Goal: Navigation & Orientation: Find specific page/section

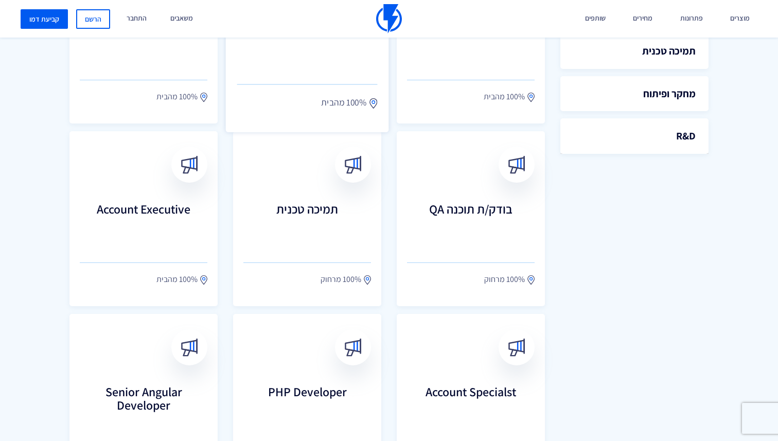
scroll to position [404, 0]
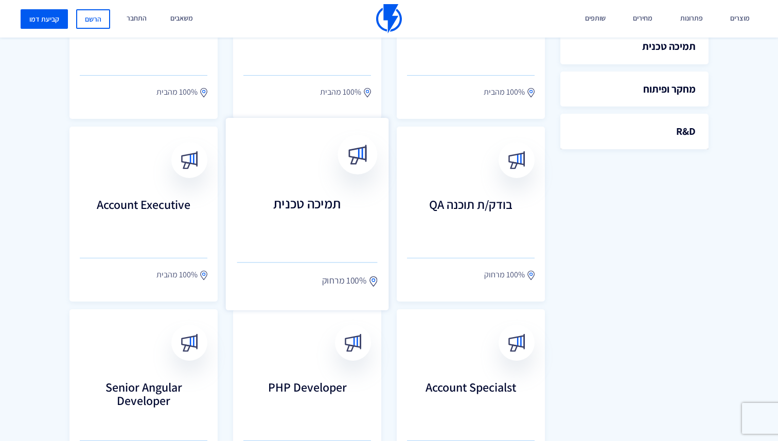
click at [356, 152] on img at bounding box center [358, 155] width 20 height 20
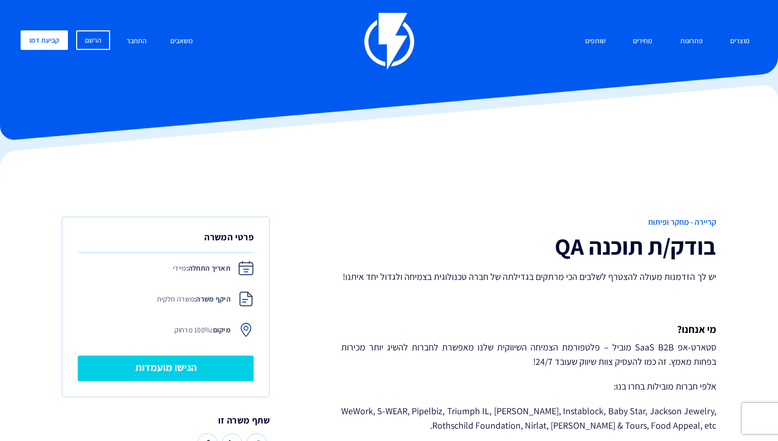
click at [390, 39] on img at bounding box center [389, 41] width 50 height 57
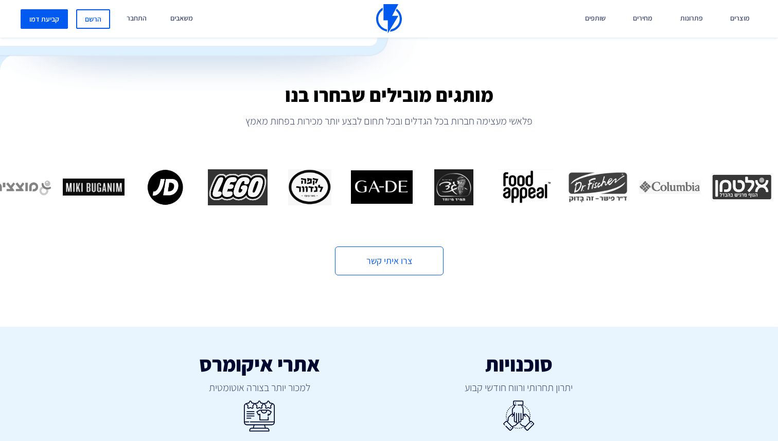
scroll to position [319, 0]
